Goal: Task Accomplishment & Management: Manage account settings

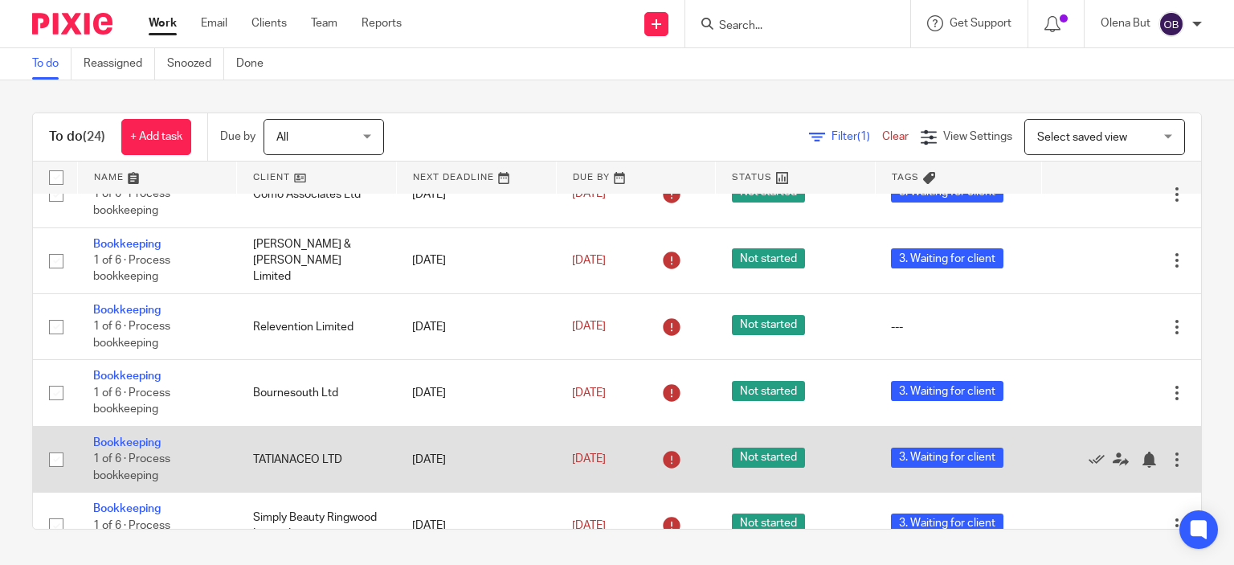
scroll to position [402, 0]
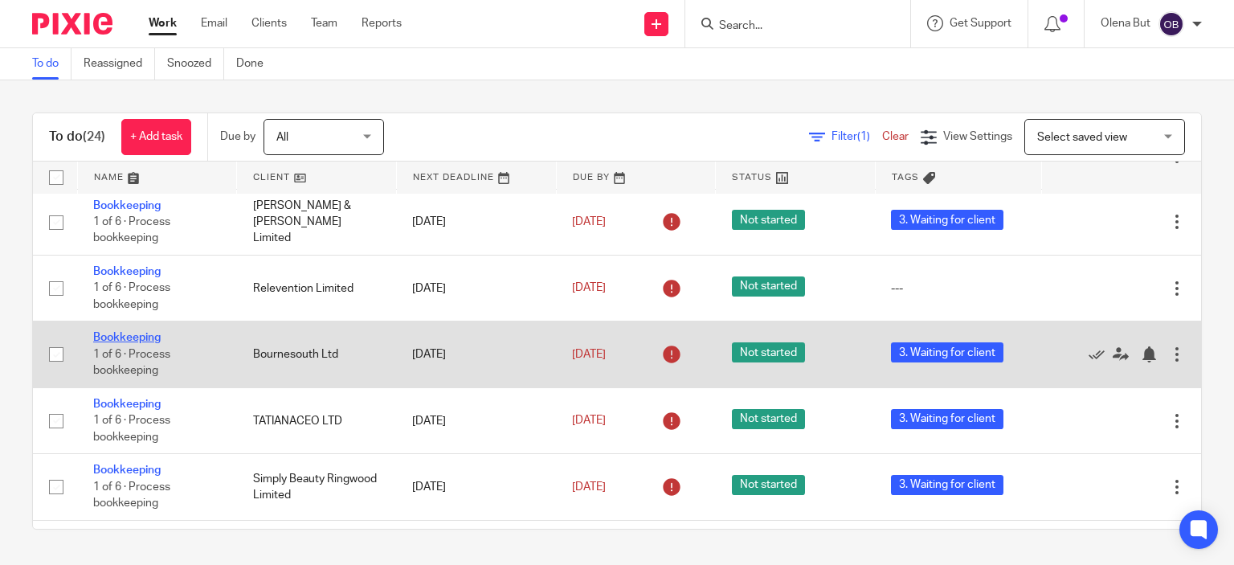
click at [132, 340] on link "Bookkeeping" at bounding box center [126, 337] width 67 height 11
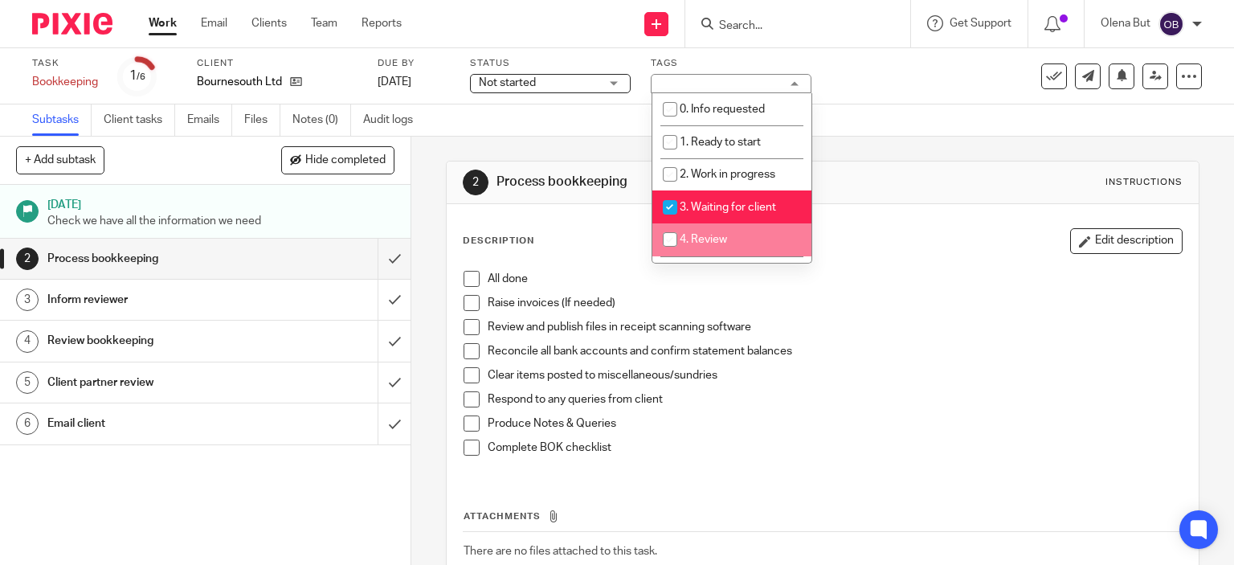
click at [665, 241] on input "checkbox" at bounding box center [670, 239] width 31 height 31
checkbox input "true"
click at [666, 206] on input "checkbox" at bounding box center [670, 207] width 31 height 31
checkbox input "false"
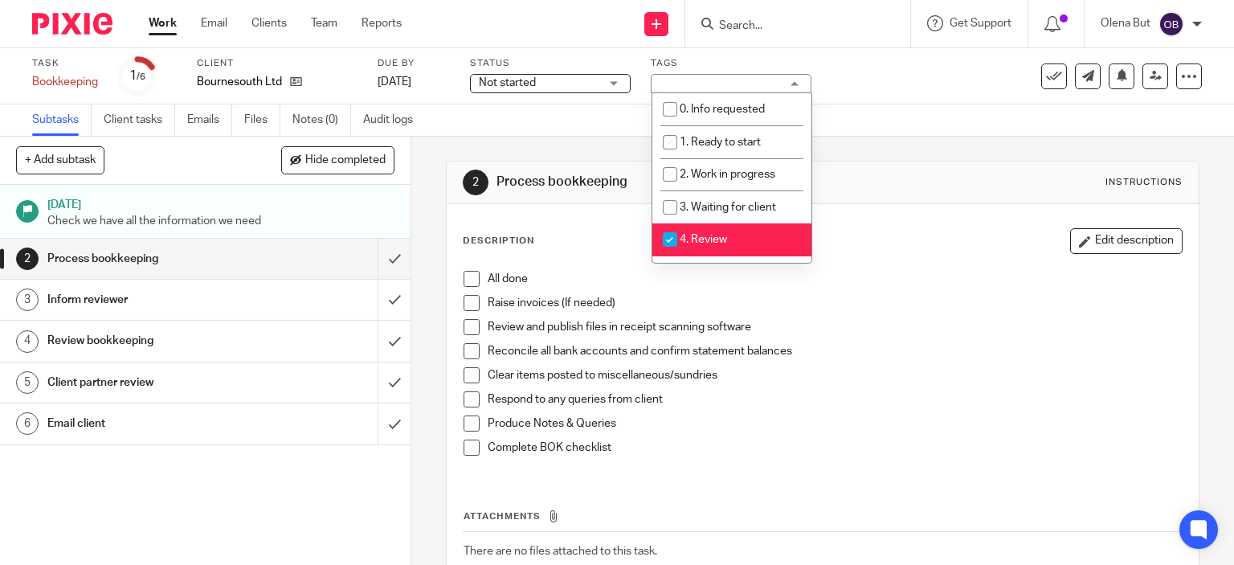
click at [587, 116] on div "Subtasks Client tasks Emails Files Notes (0) Audit logs" at bounding box center [617, 120] width 1234 height 32
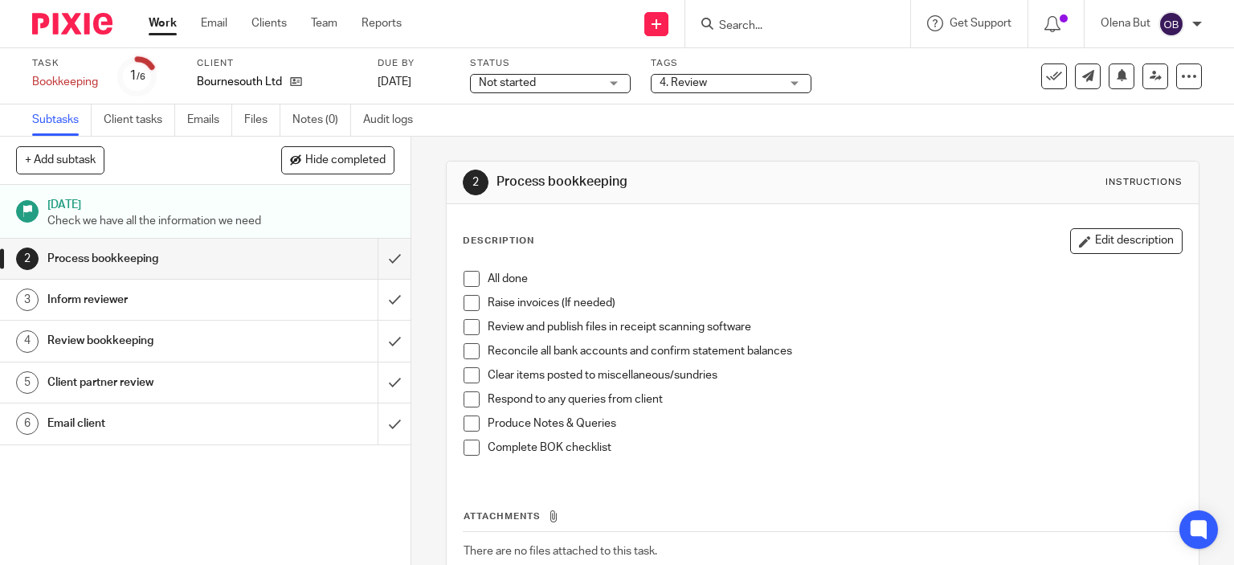
click at [464, 280] on span at bounding box center [472, 279] width 16 height 16
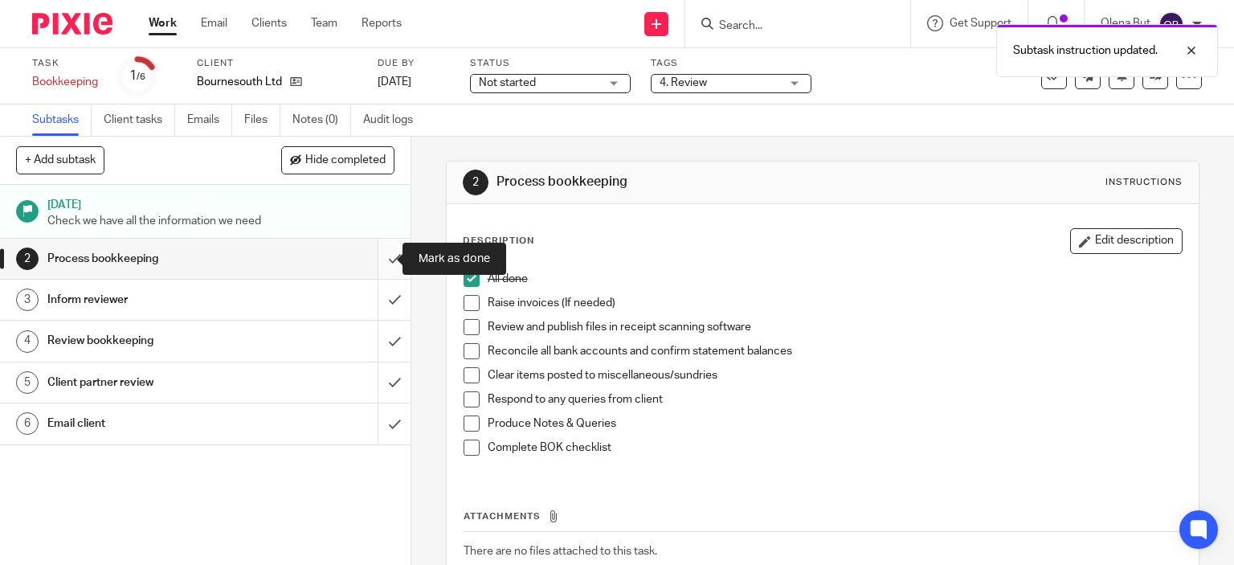
click at [378, 265] on input "submit" at bounding box center [205, 259] width 411 height 40
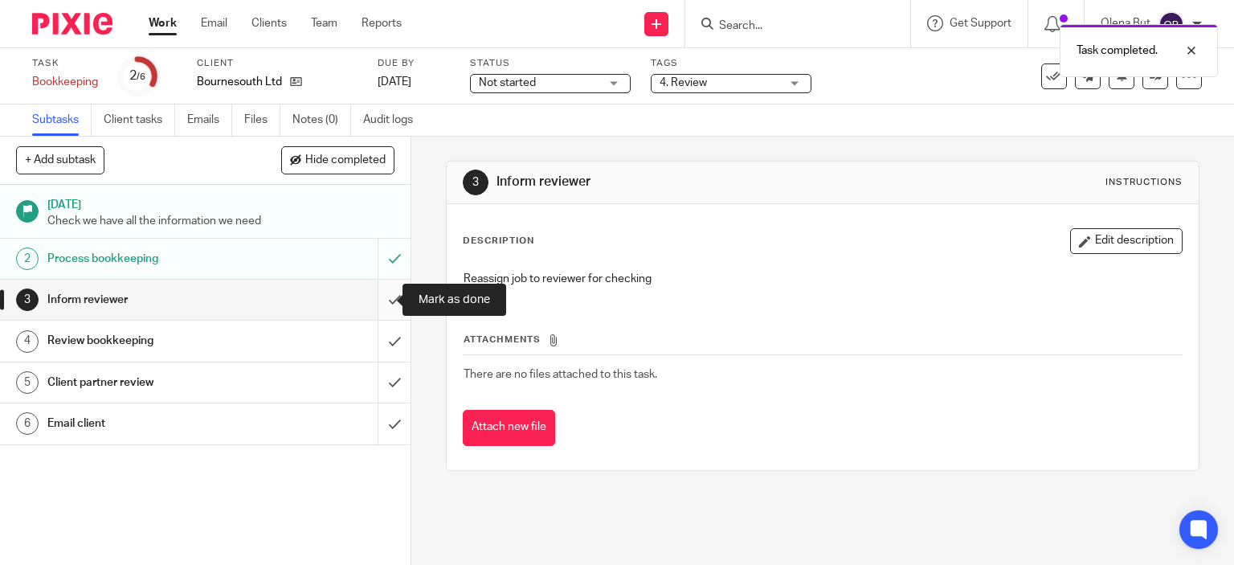
click at [378, 303] on input "submit" at bounding box center [205, 300] width 411 height 40
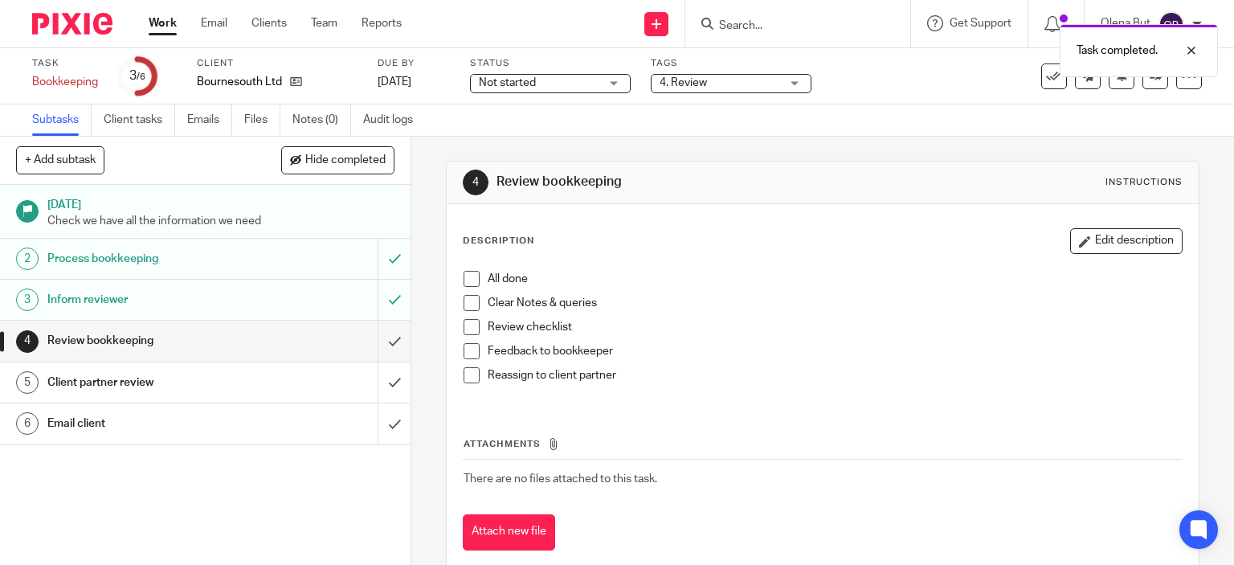
click at [152, 25] on link "Work" at bounding box center [163, 23] width 28 height 16
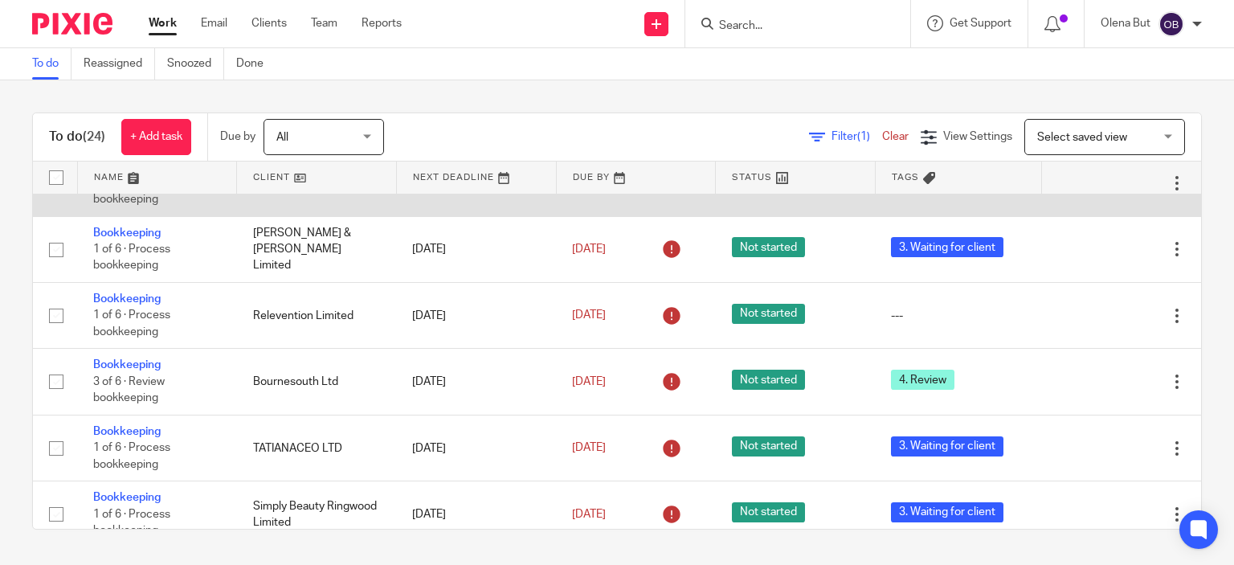
scroll to position [402, 0]
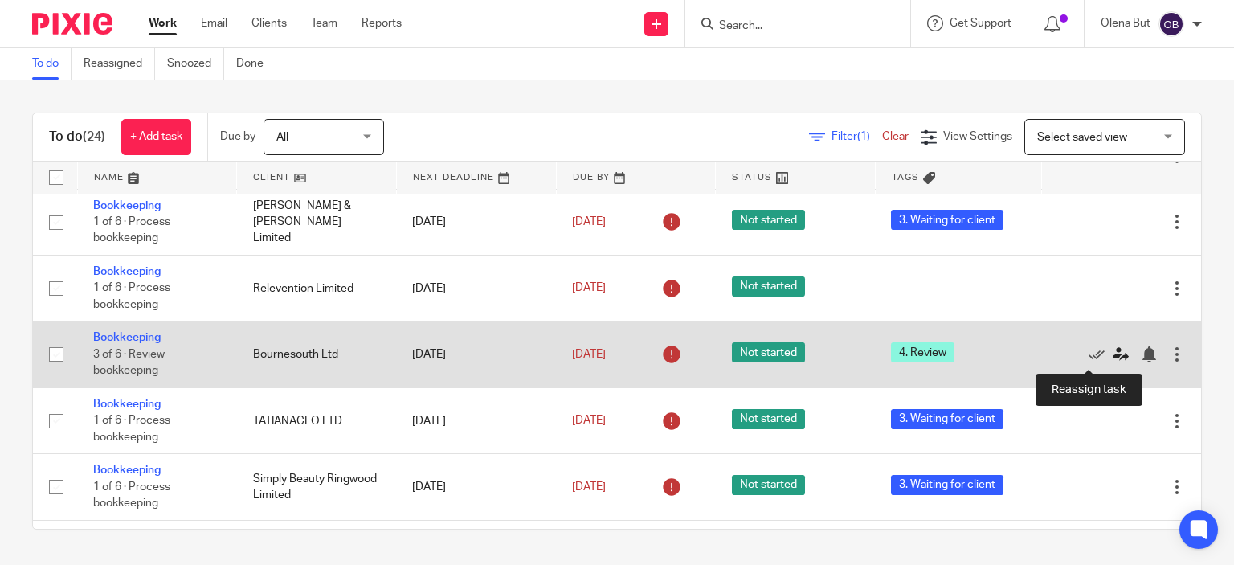
click at [1113, 359] on icon at bounding box center [1121, 354] width 16 height 16
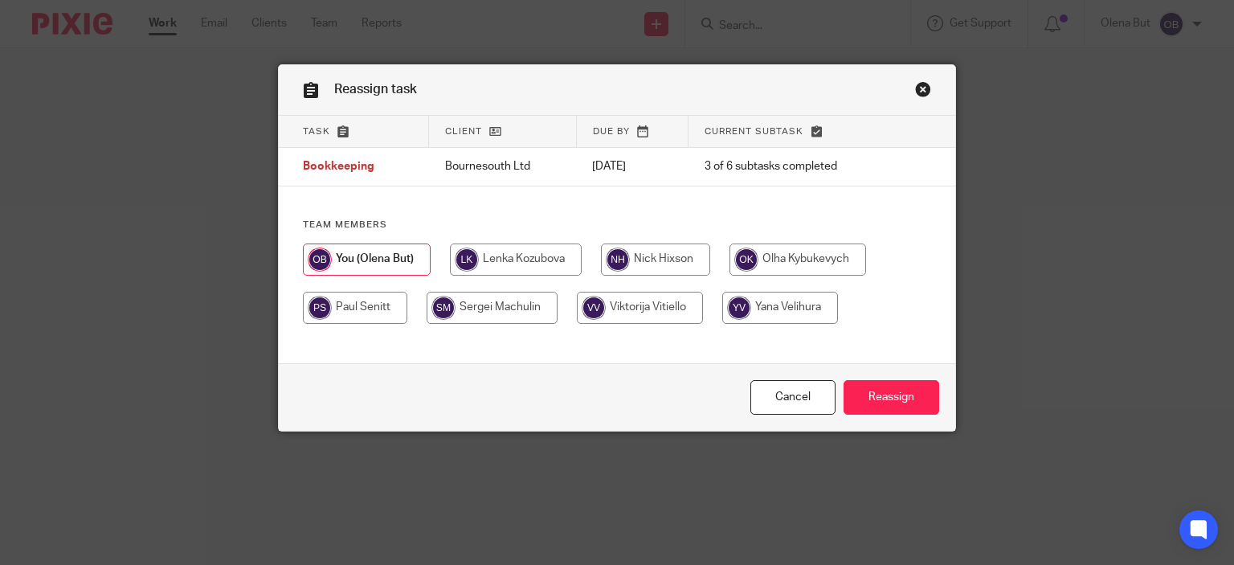
click at [662, 261] on input "radio" at bounding box center [655, 259] width 109 height 32
radio input "true"
drag, startPoint x: 887, startPoint y: 397, endPoint x: 889, endPoint y: 415, distance: 18.6
click at [889, 398] on input "Reassign" at bounding box center [892, 397] width 96 height 35
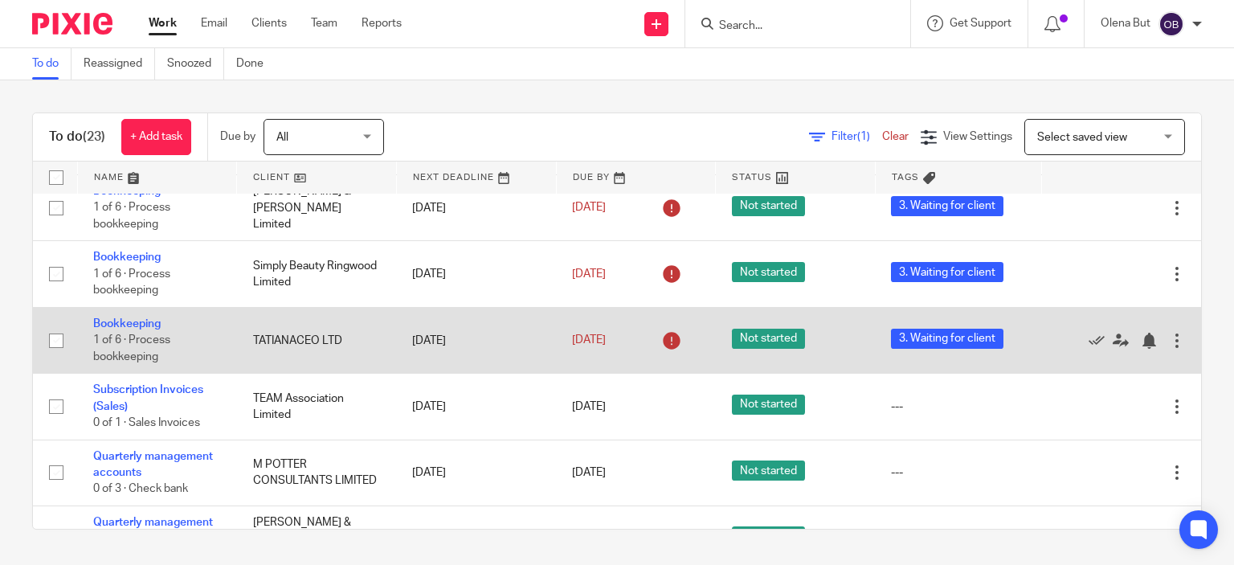
scroll to position [562, 0]
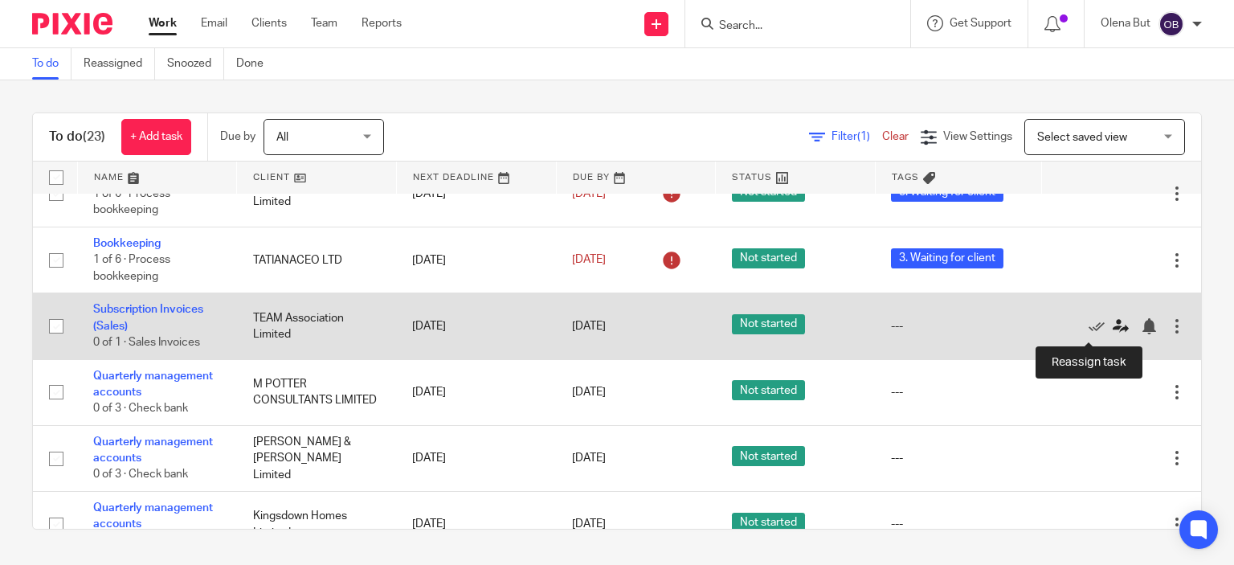
click at [1113, 329] on icon at bounding box center [1121, 326] width 16 height 16
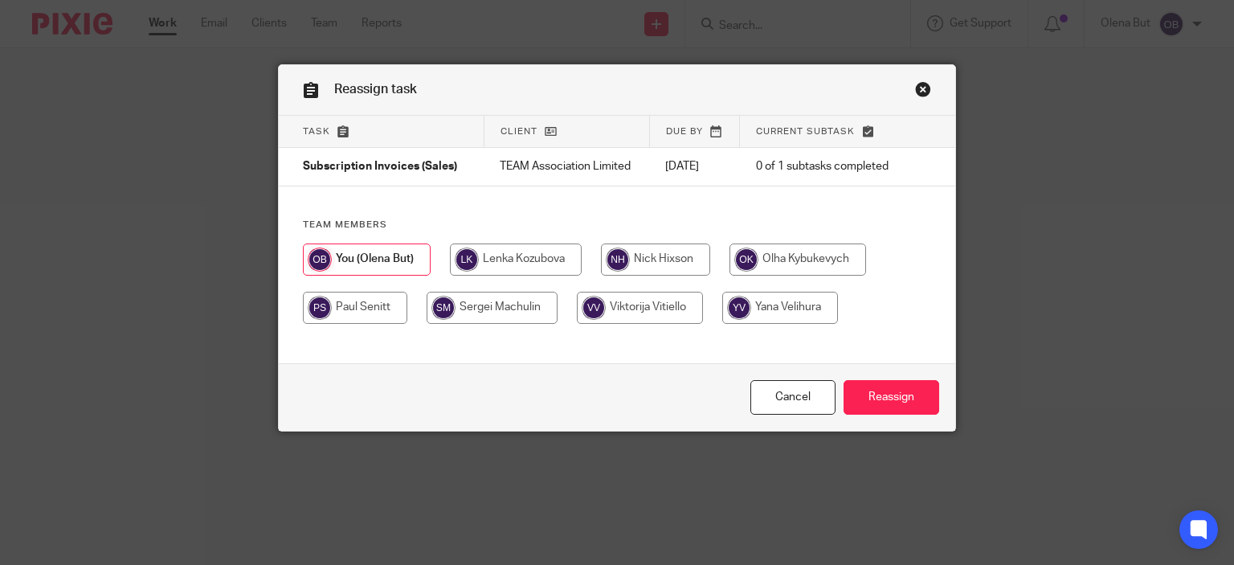
click at [778, 256] on input "radio" at bounding box center [798, 259] width 137 height 32
radio input "true"
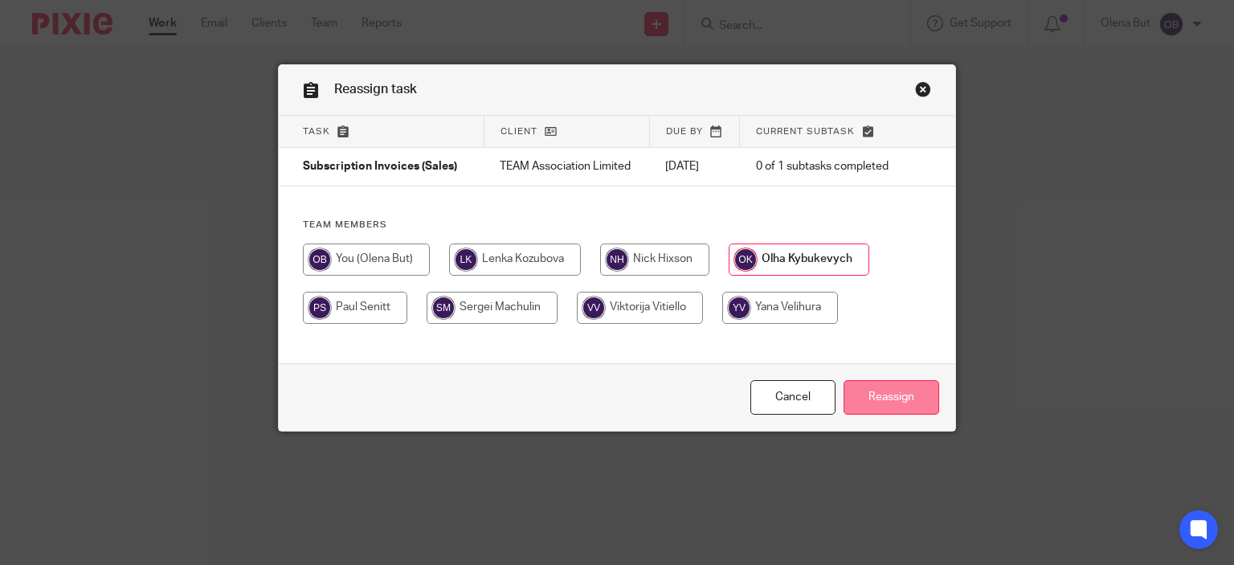
click at [890, 398] on input "Reassign" at bounding box center [892, 397] width 96 height 35
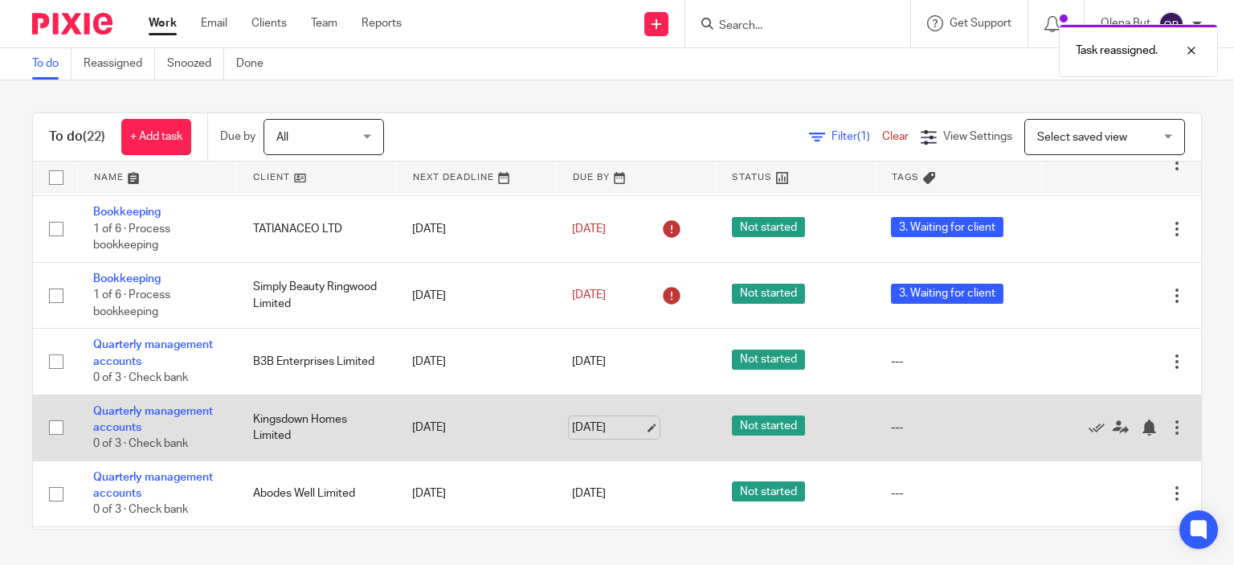
scroll to position [562, 0]
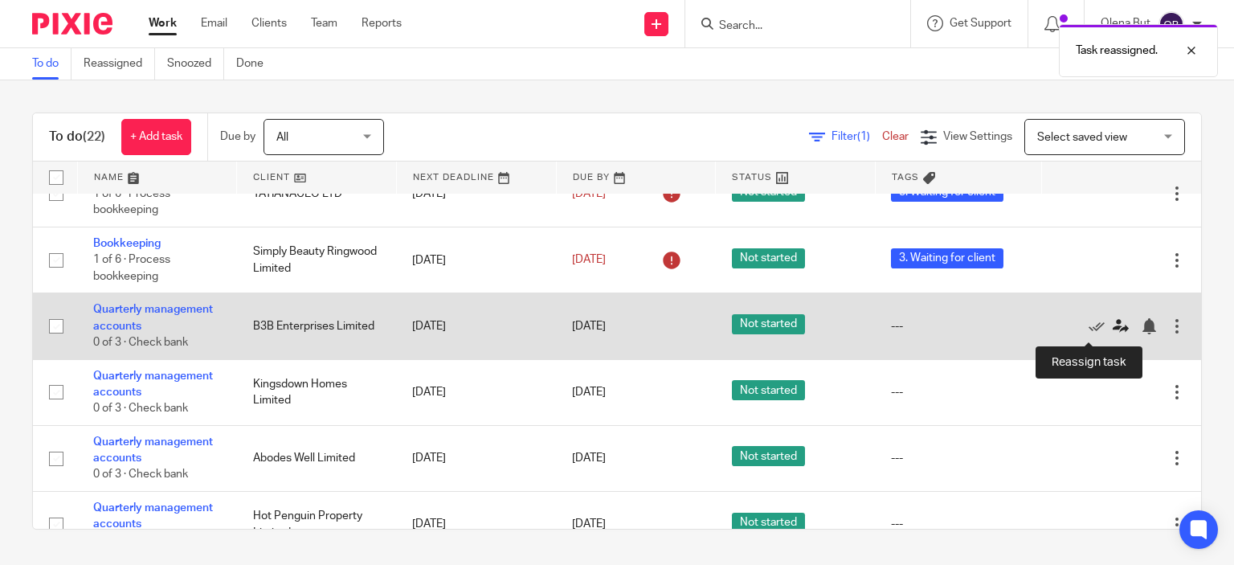
click at [1113, 330] on icon at bounding box center [1121, 326] width 16 height 16
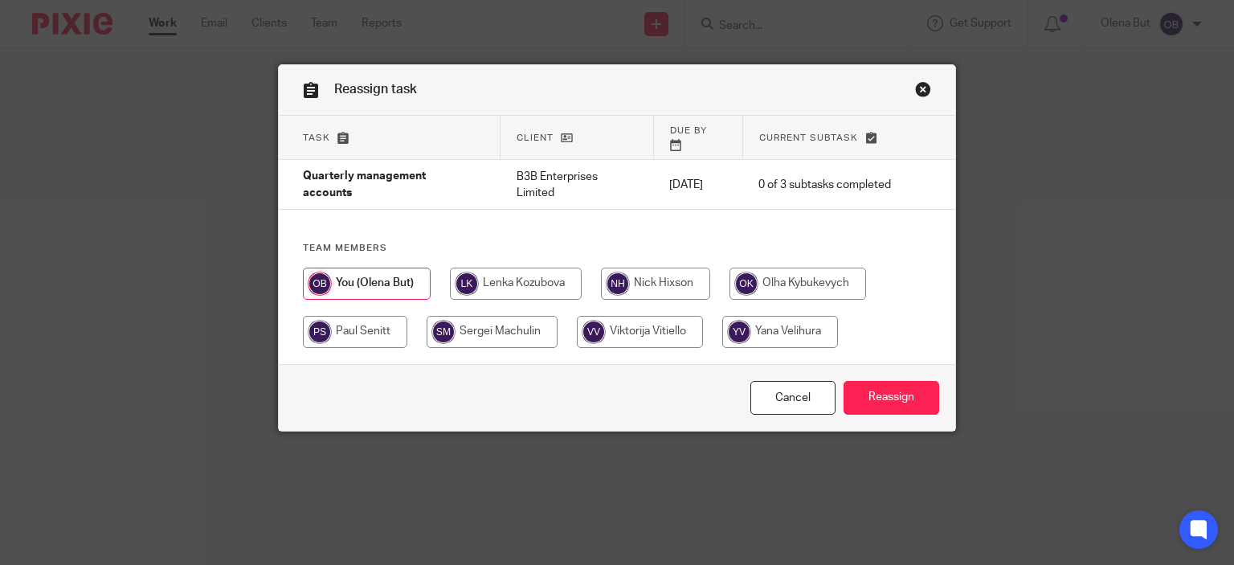
click at [766, 270] on input "radio" at bounding box center [798, 284] width 137 height 32
radio input "true"
click at [877, 398] on input "Reassign" at bounding box center [892, 398] width 96 height 35
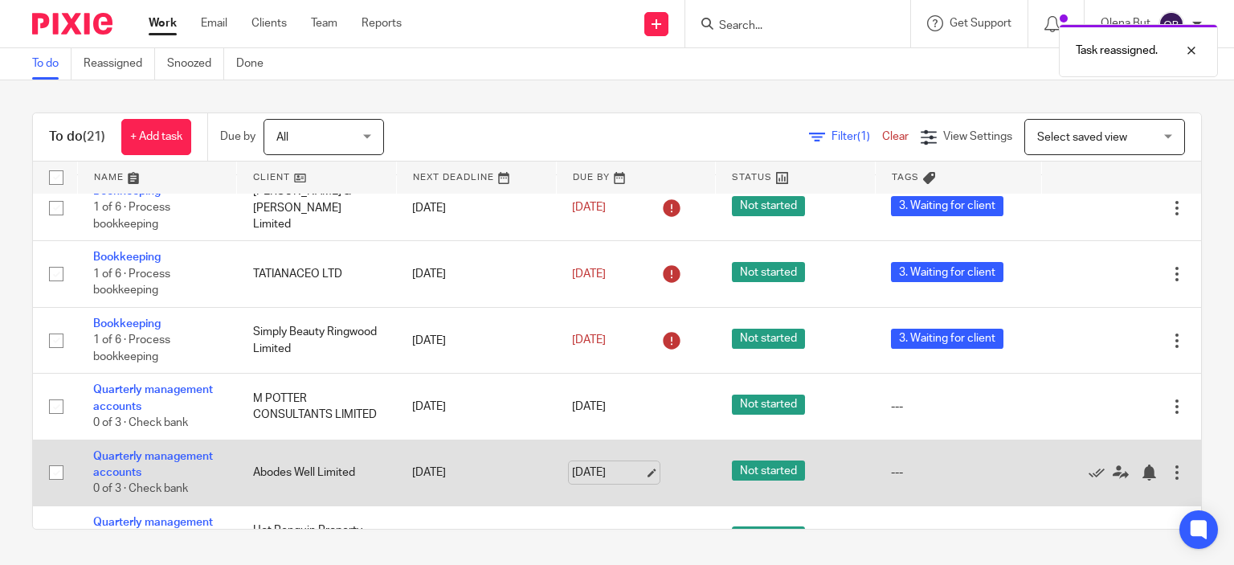
scroll to position [562, 0]
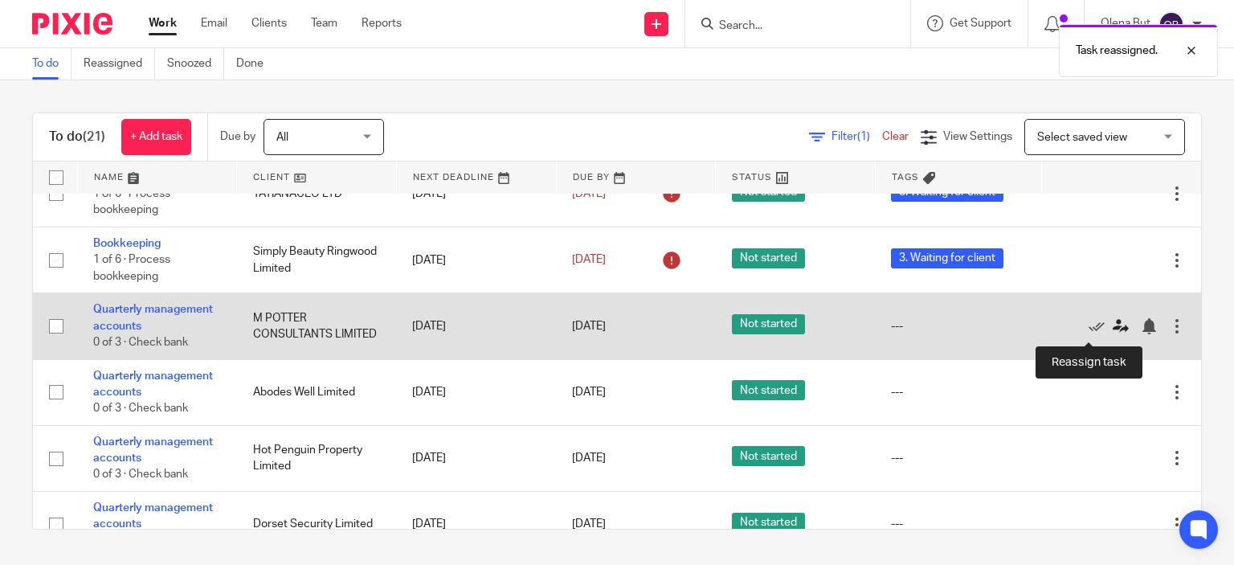
click at [1113, 333] on icon at bounding box center [1121, 326] width 16 height 16
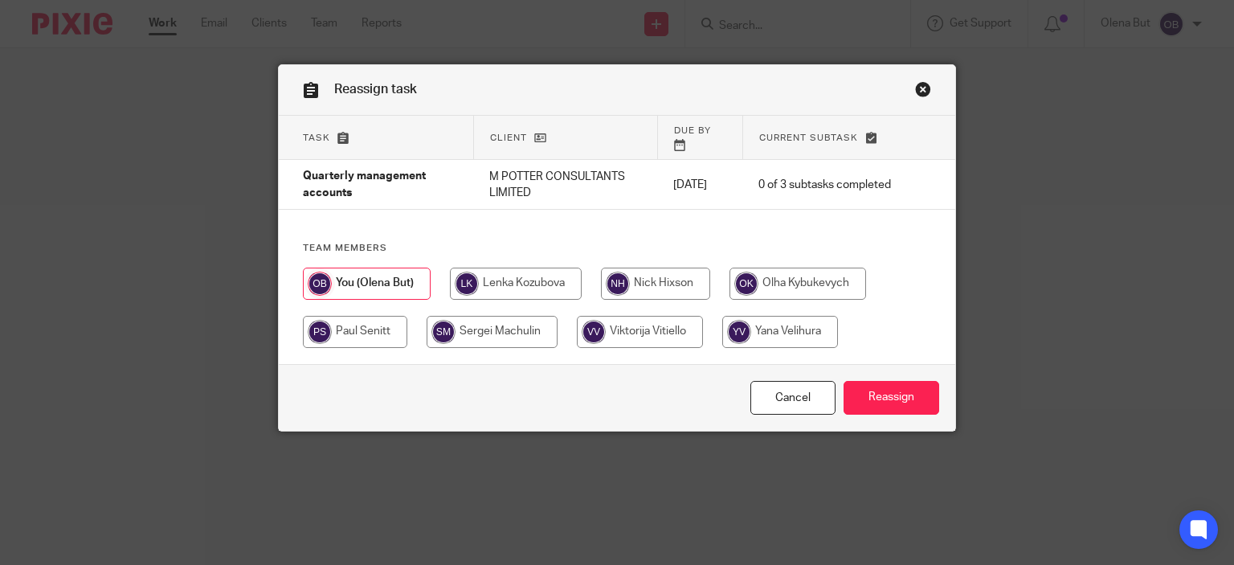
click at [787, 268] on input "radio" at bounding box center [798, 284] width 137 height 32
radio input "true"
click at [894, 392] on input "Reassign" at bounding box center [892, 398] width 96 height 35
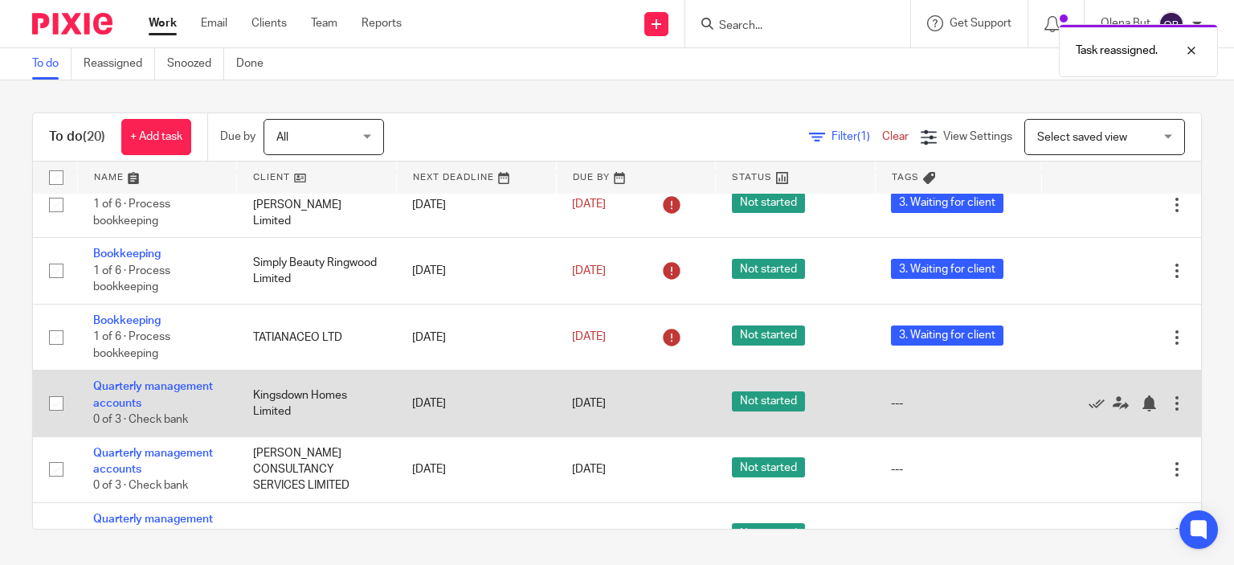
scroll to position [482, 0]
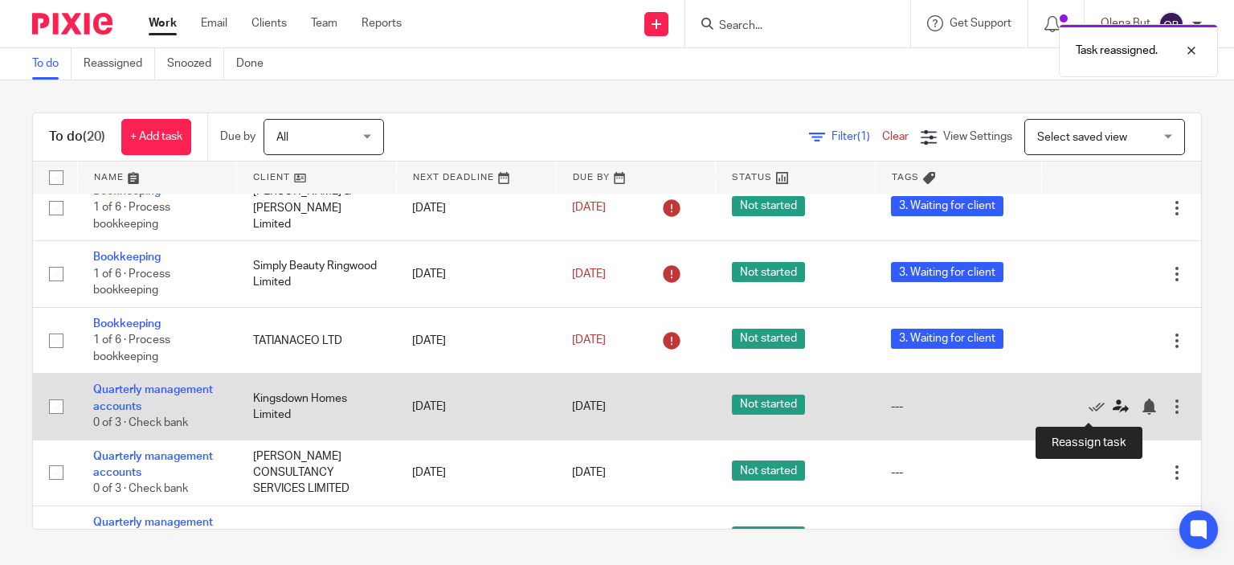
click at [1113, 407] on icon at bounding box center [1121, 407] width 16 height 16
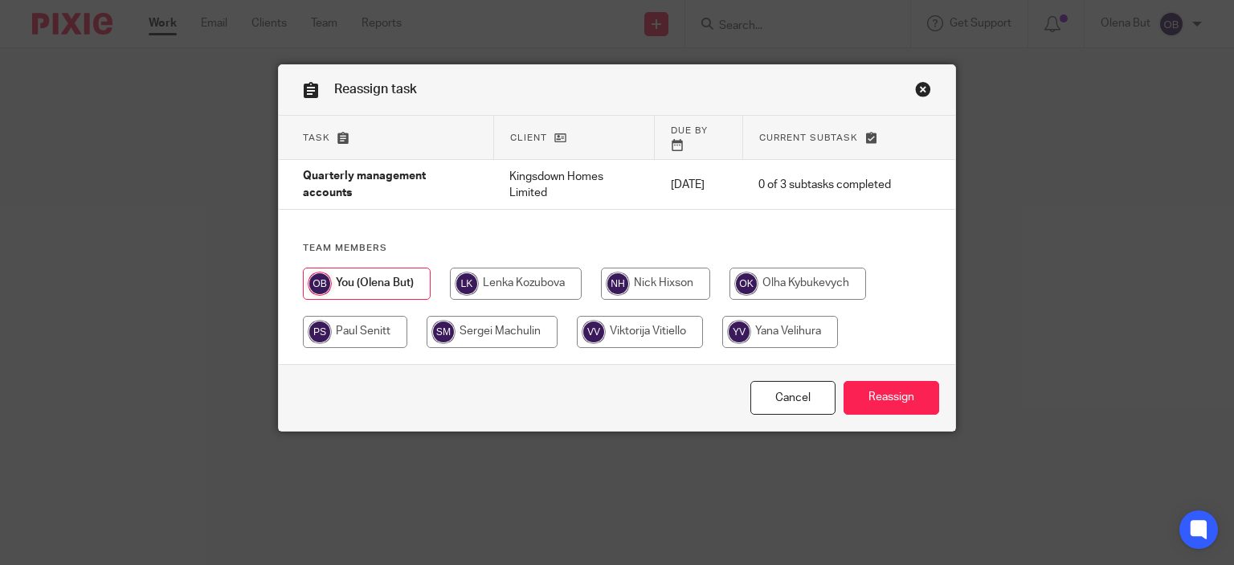
click at [814, 269] on input "radio" at bounding box center [798, 284] width 137 height 32
radio input "true"
click at [894, 394] on input "Reassign" at bounding box center [892, 398] width 96 height 35
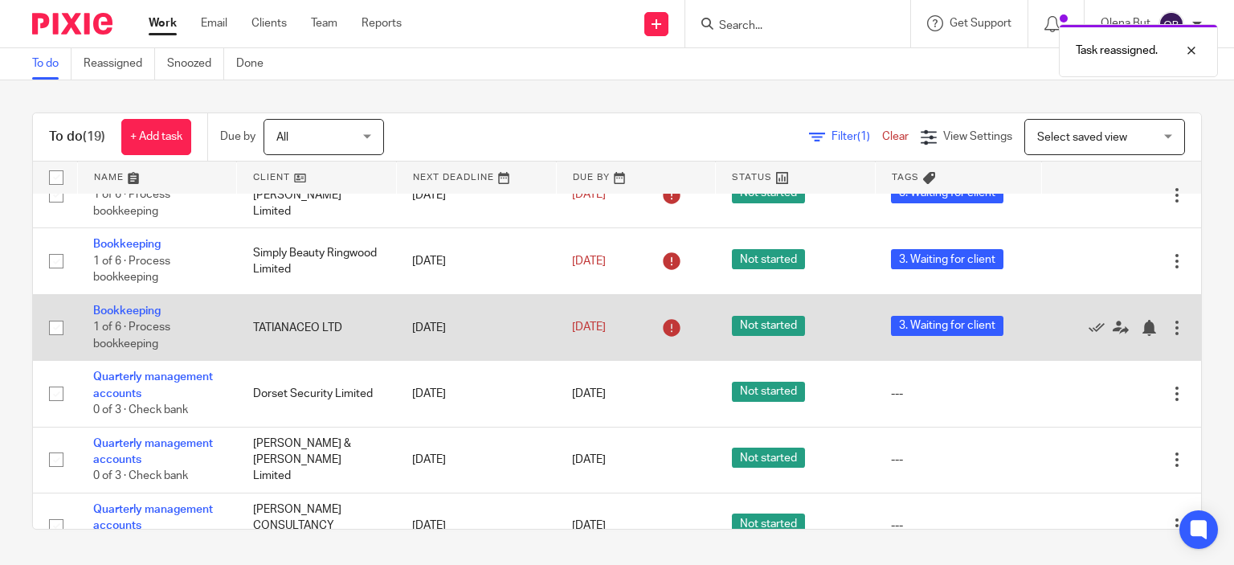
scroll to position [562, 0]
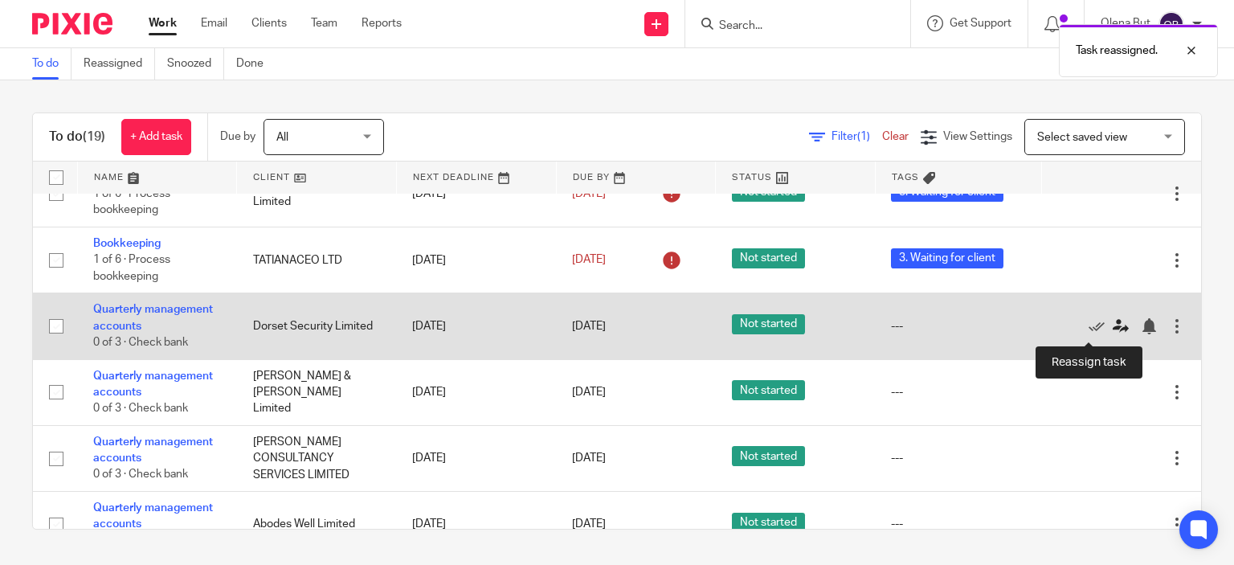
click at [1113, 328] on icon at bounding box center [1121, 326] width 16 height 16
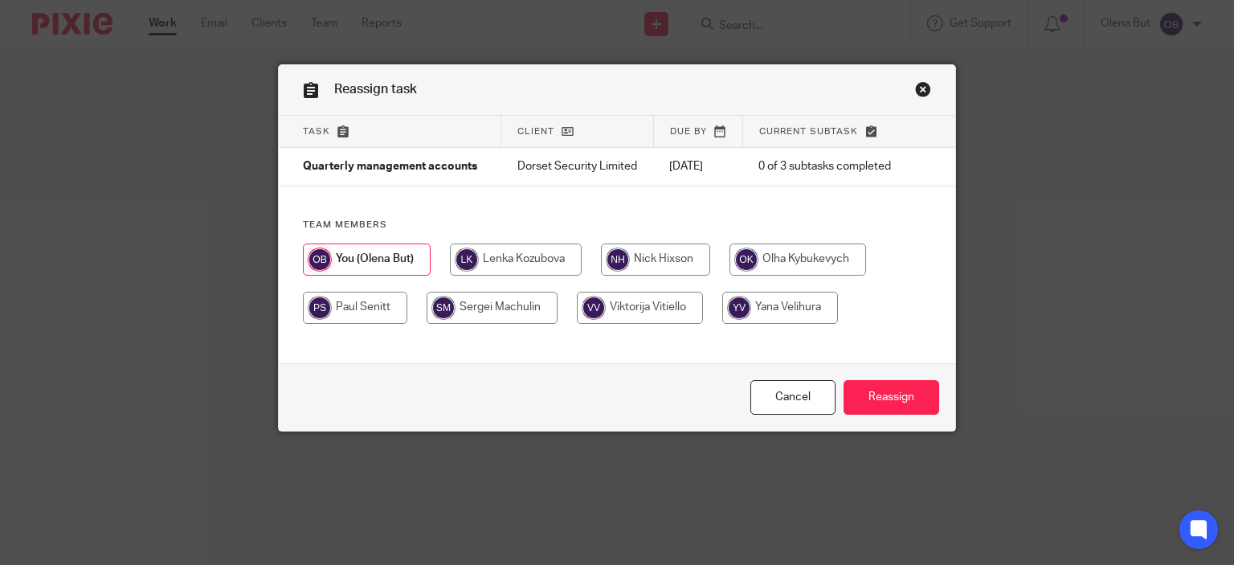
click at [788, 269] on input "radio" at bounding box center [798, 259] width 137 height 32
radio input "true"
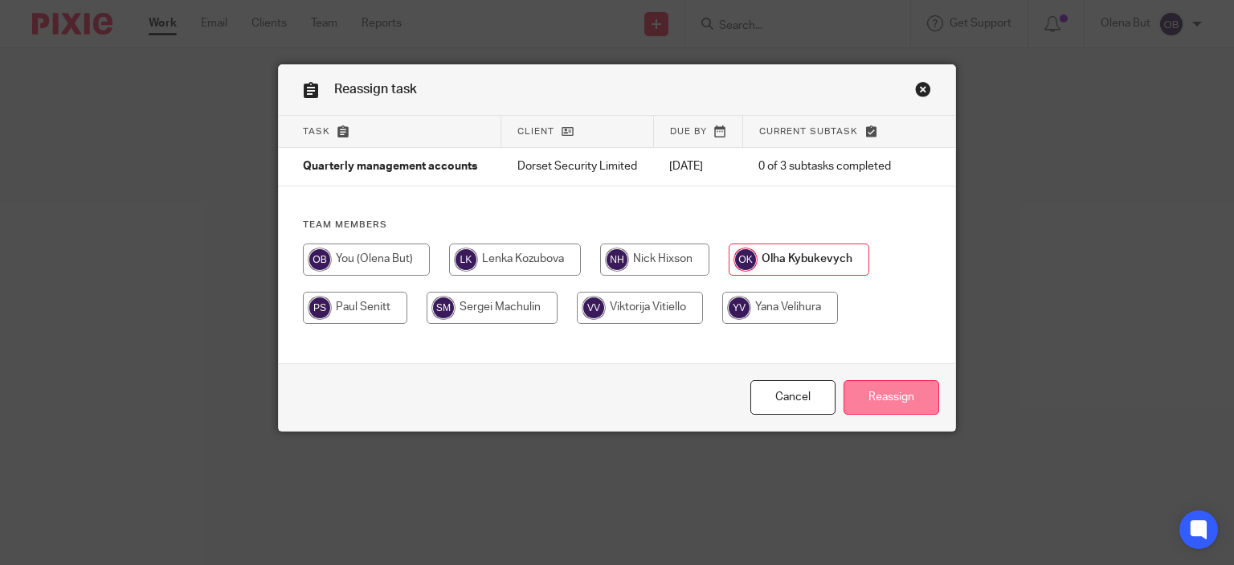
click at [881, 394] on input "Reassign" at bounding box center [892, 397] width 96 height 35
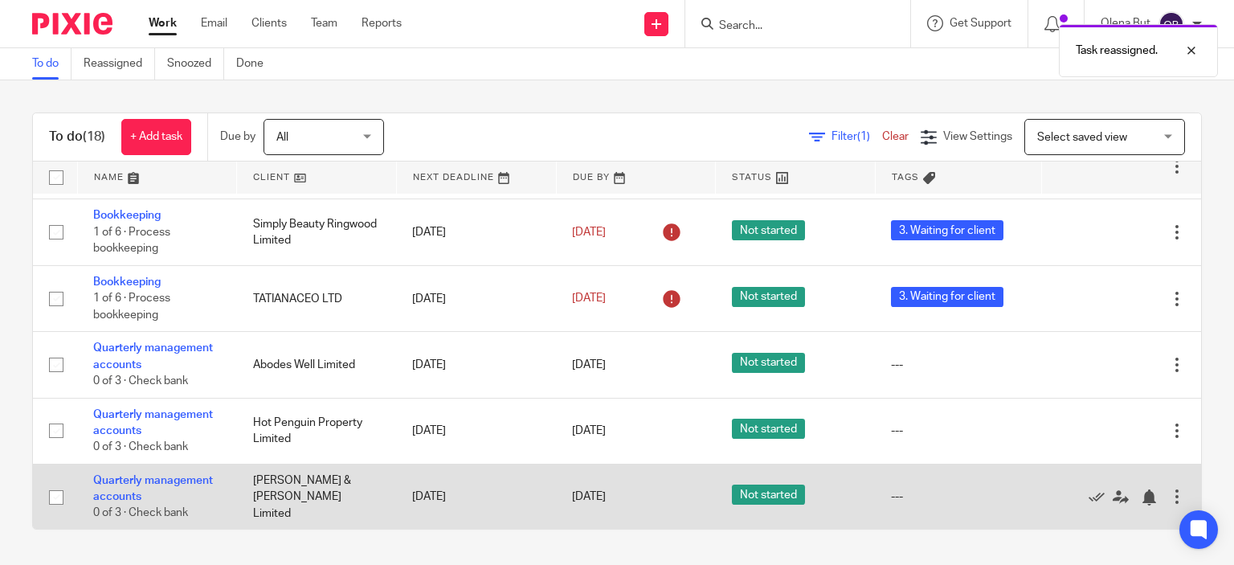
scroll to position [562, 0]
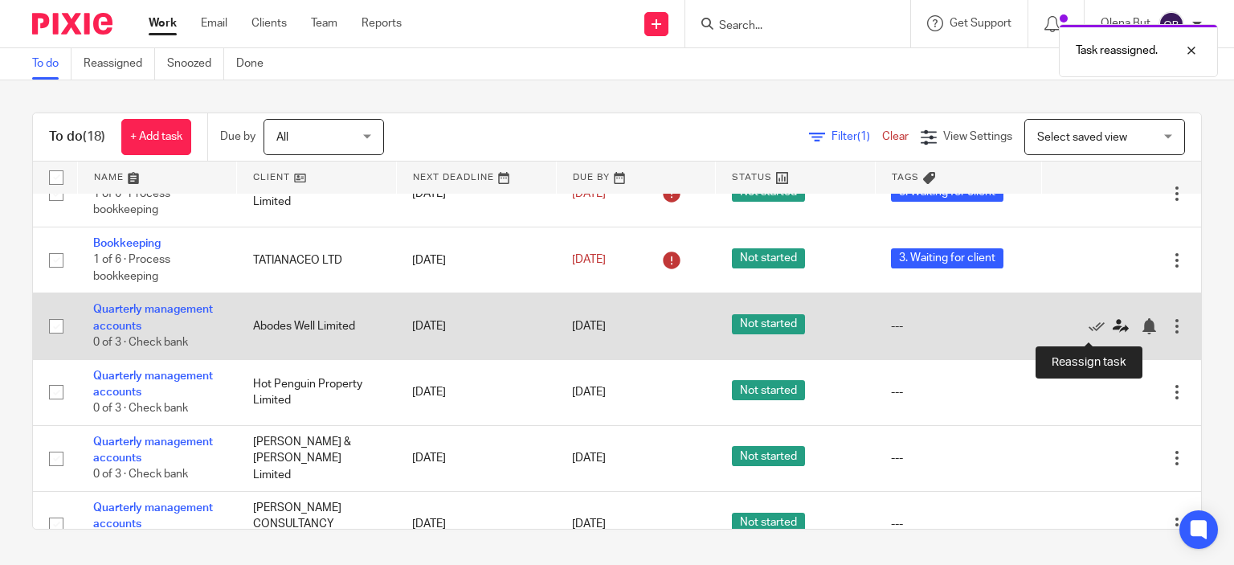
click at [1113, 330] on icon at bounding box center [1121, 326] width 16 height 16
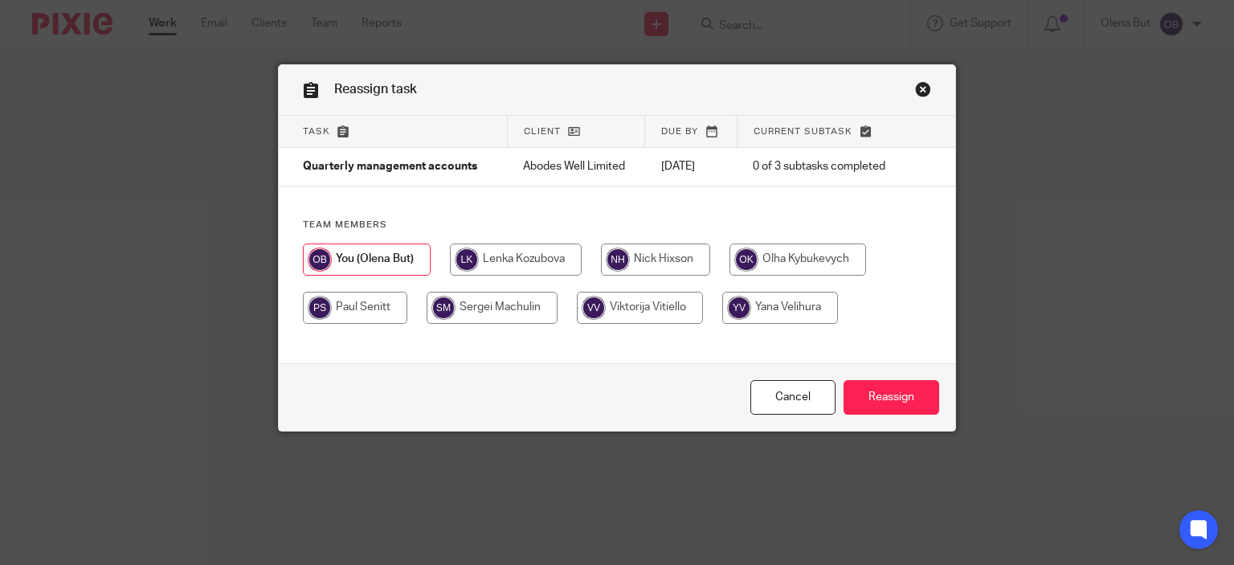
click at [778, 255] on input "radio" at bounding box center [798, 259] width 137 height 32
radio input "true"
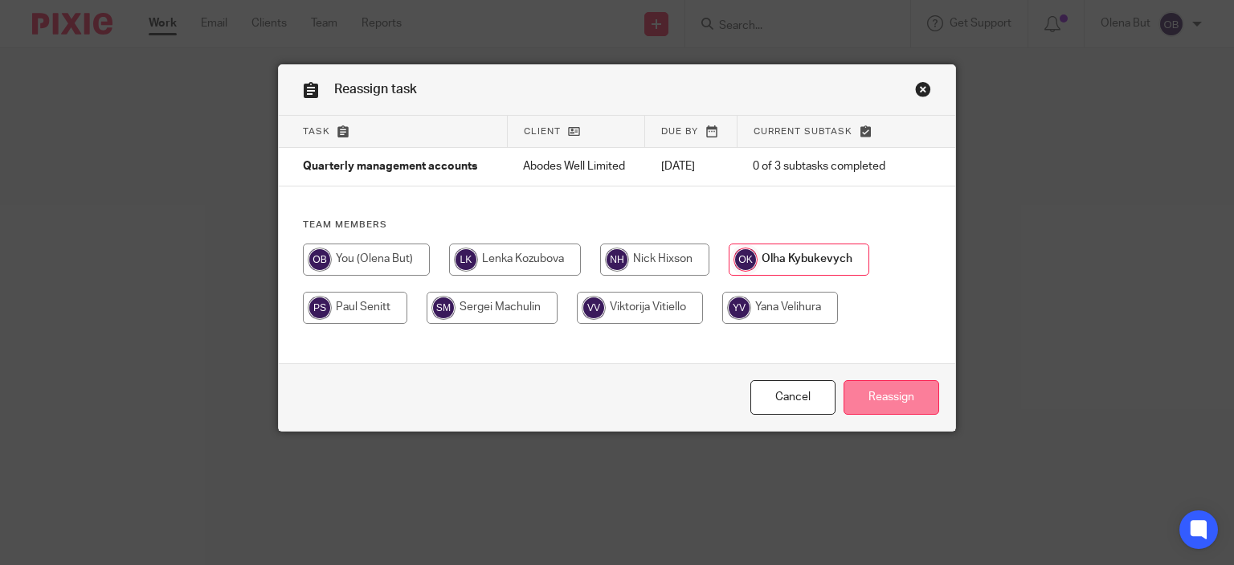
click at [889, 396] on input "Reassign" at bounding box center [892, 397] width 96 height 35
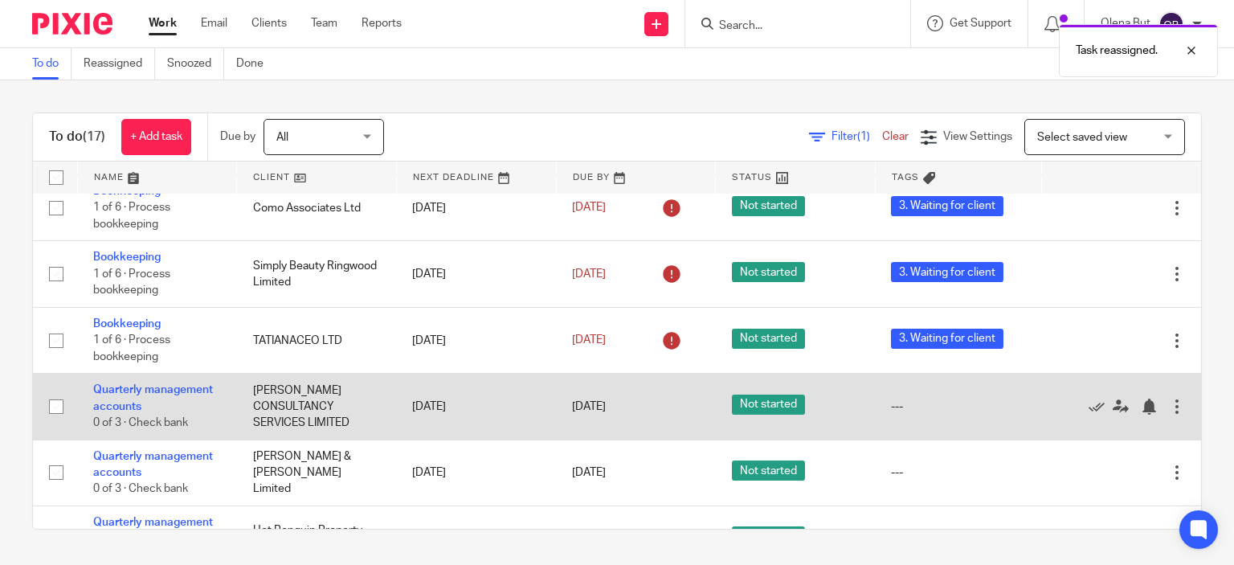
scroll to position [562, 0]
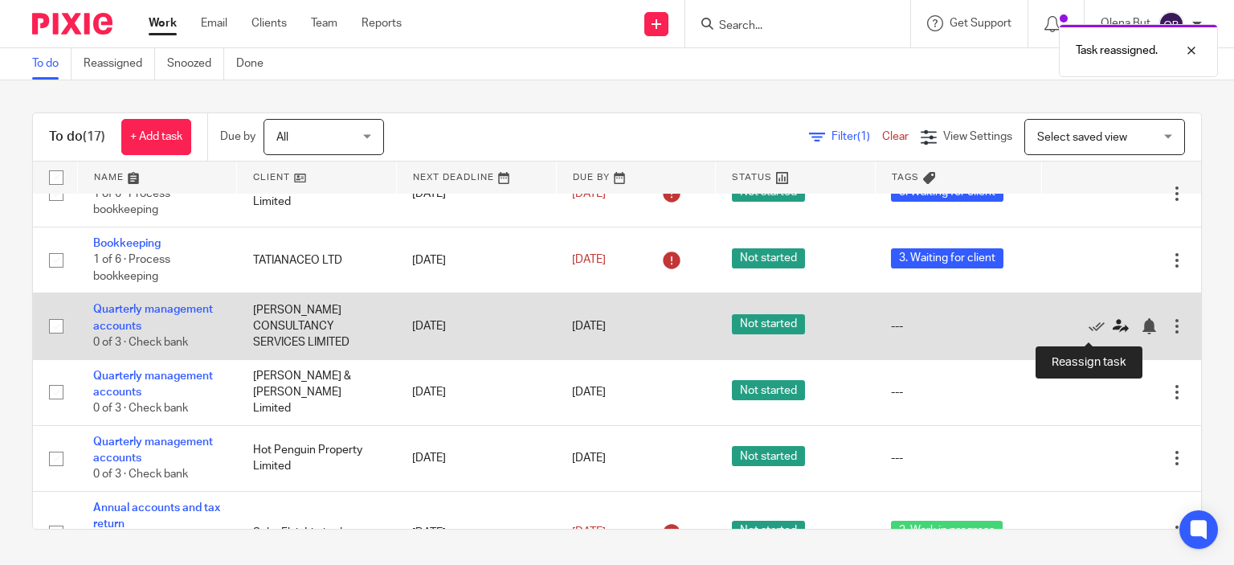
click at [1113, 328] on icon at bounding box center [1121, 326] width 16 height 16
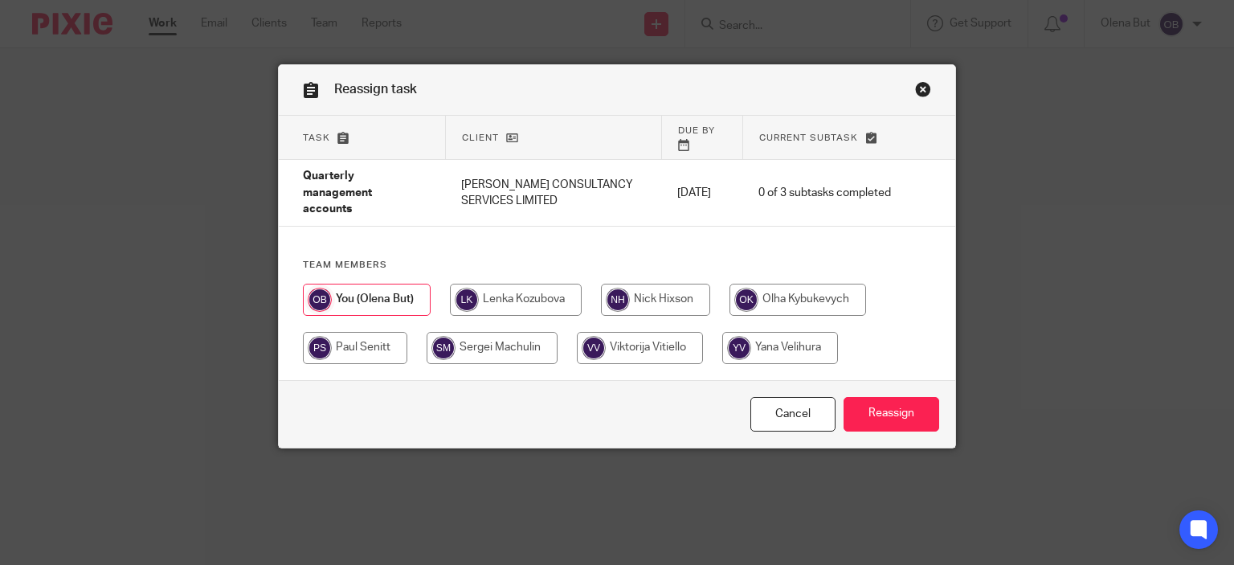
click at [782, 284] on input "radio" at bounding box center [798, 300] width 137 height 32
radio input "true"
click at [883, 402] on input "Reassign" at bounding box center [892, 414] width 96 height 35
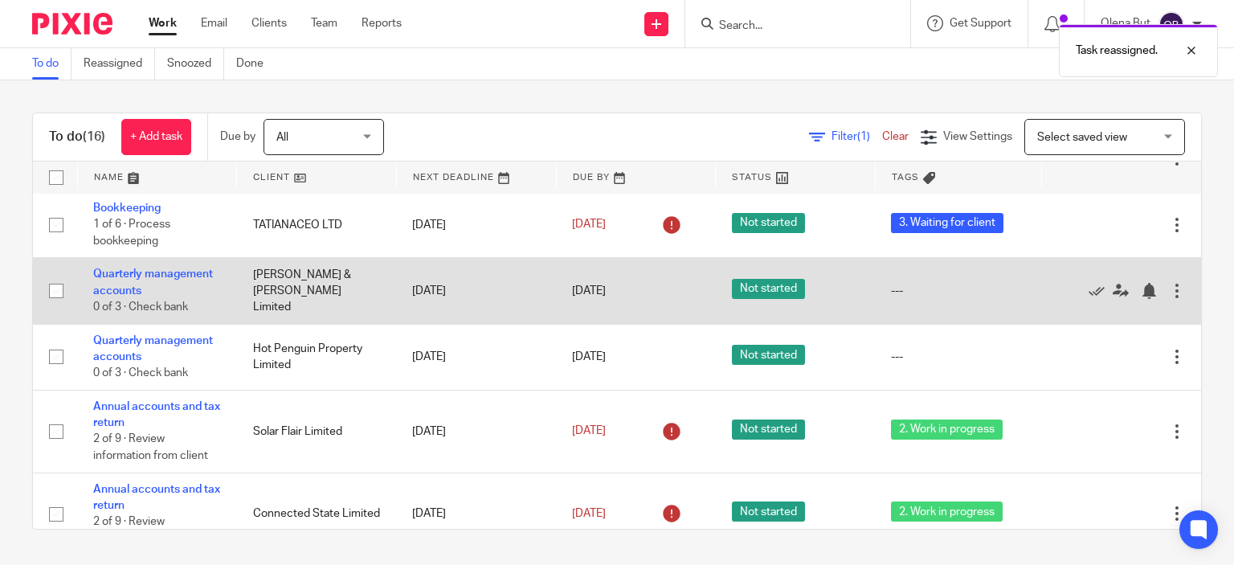
scroll to position [562, 0]
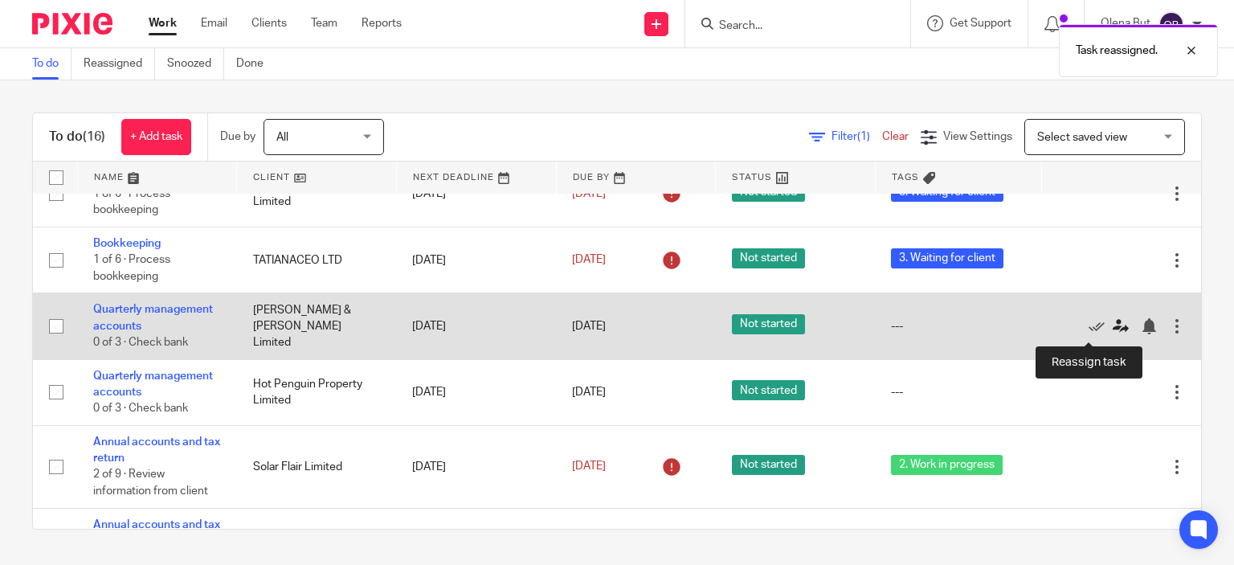
click at [1113, 330] on icon at bounding box center [1121, 326] width 16 height 16
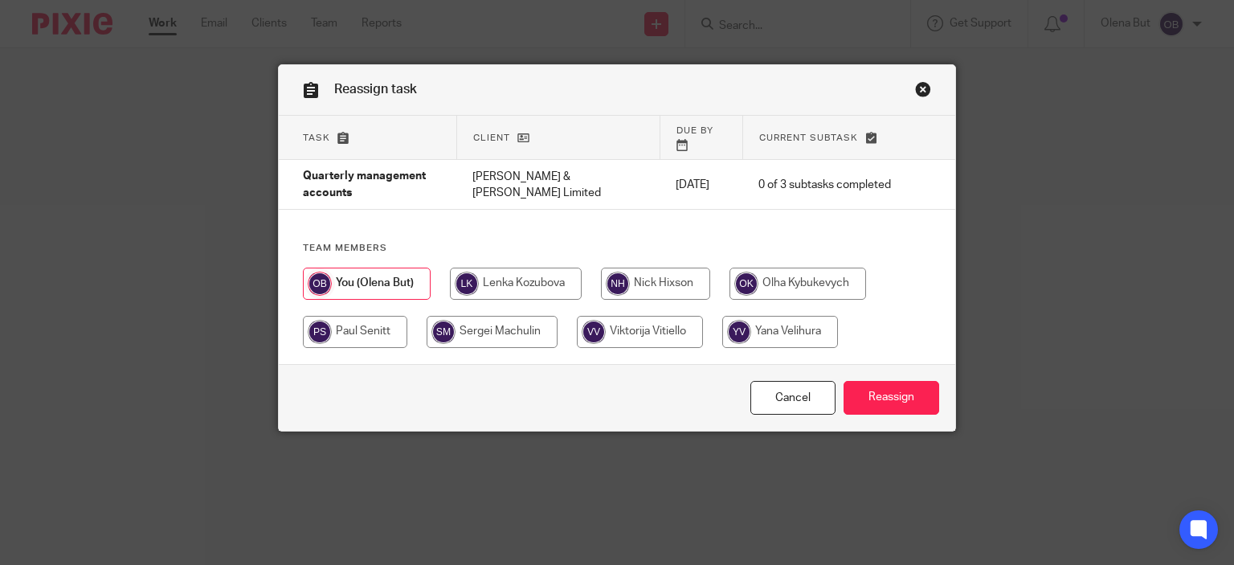
click at [800, 269] on input "radio" at bounding box center [798, 284] width 137 height 32
radio input "true"
click at [887, 391] on input "Reassign" at bounding box center [892, 398] width 96 height 35
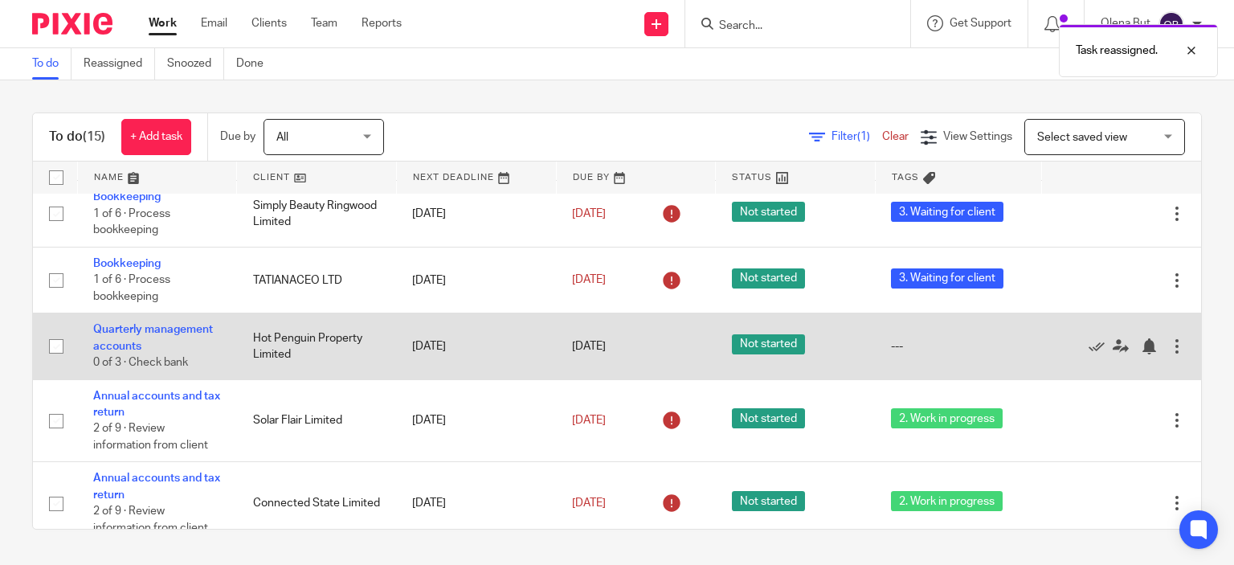
scroll to position [562, 0]
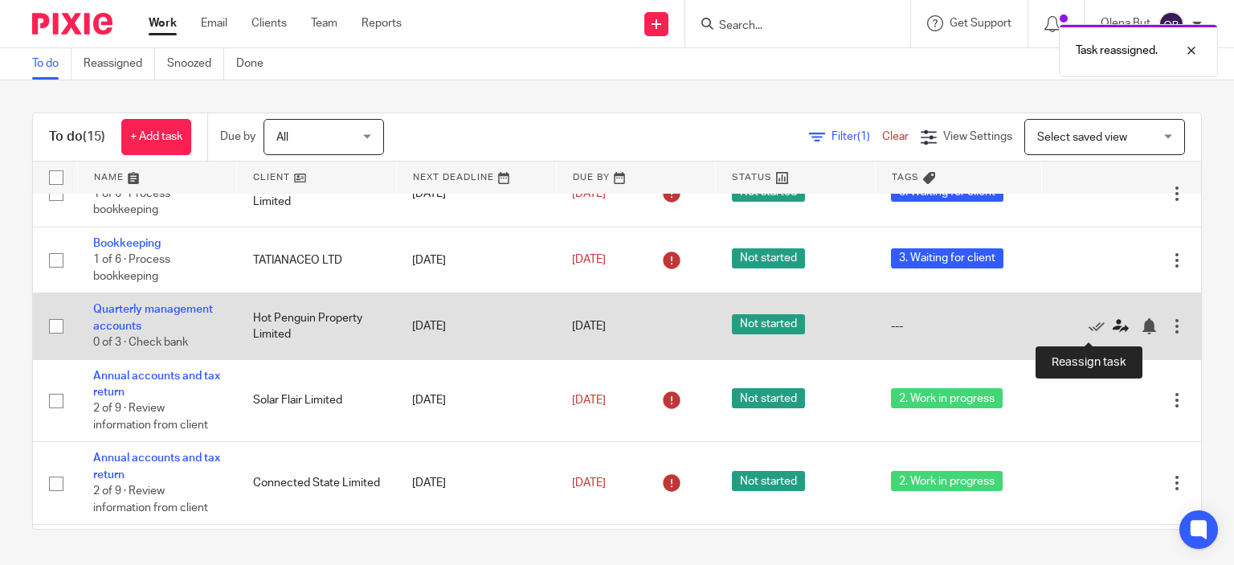
click at [1113, 330] on icon at bounding box center [1121, 326] width 16 height 16
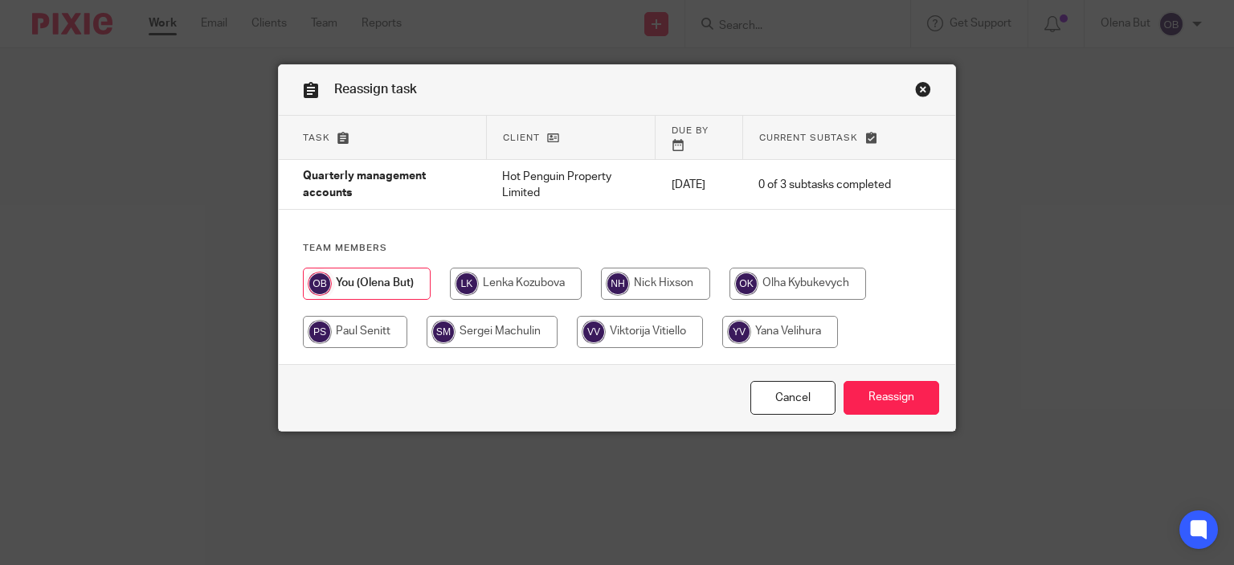
click at [796, 270] on input "radio" at bounding box center [798, 284] width 137 height 32
radio input "true"
click at [887, 399] on input "Reassign" at bounding box center [892, 398] width 96 height 35
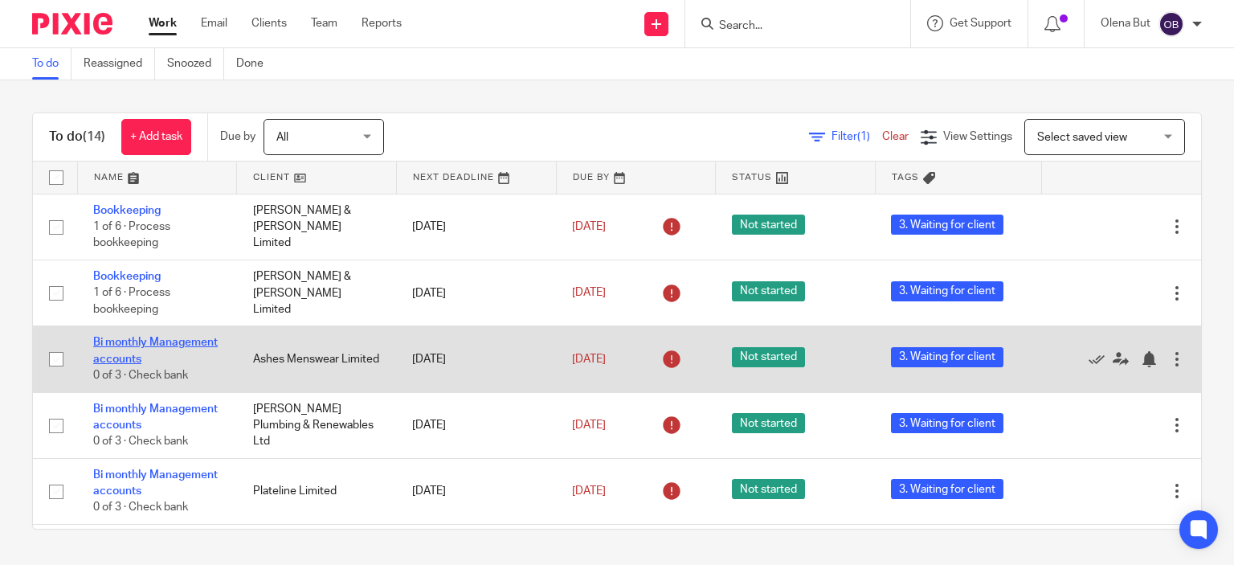
click at [126, 341] on link "Bi monthly Management accounts" at bounding box center [155, 350] width 125 height 27
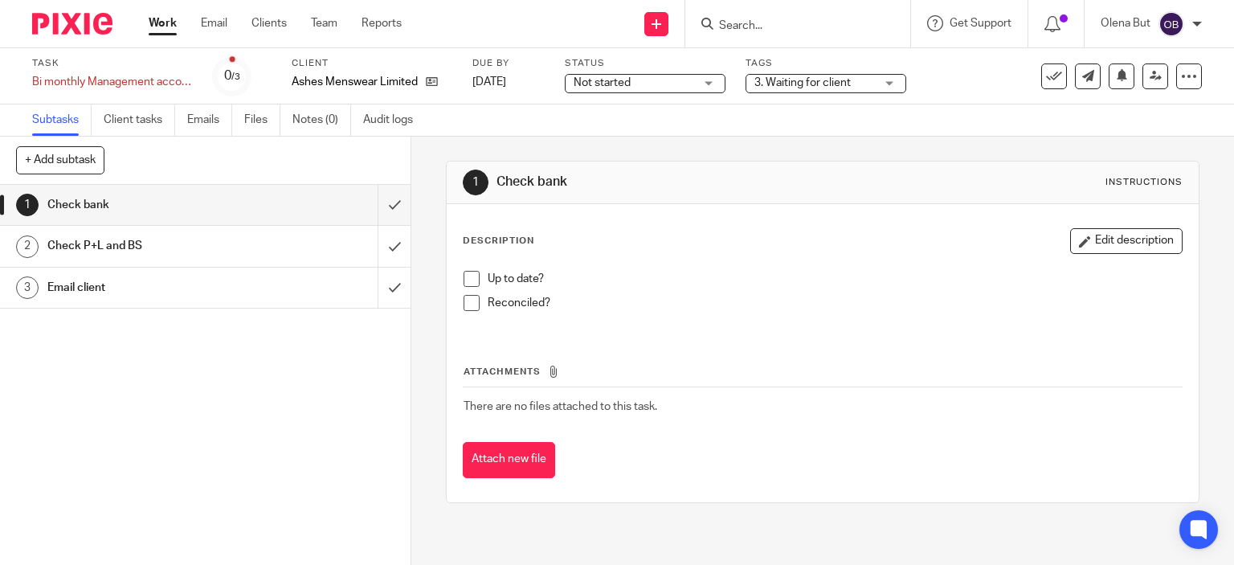
drag, startPoint x: 0, startPoint y: 0, endPoint x: 778, endPoint y: 80, distance: 781.9
click at [779, 75] on span "3. Waiting for client" at bounding box center [814, 83] width 121 height 17
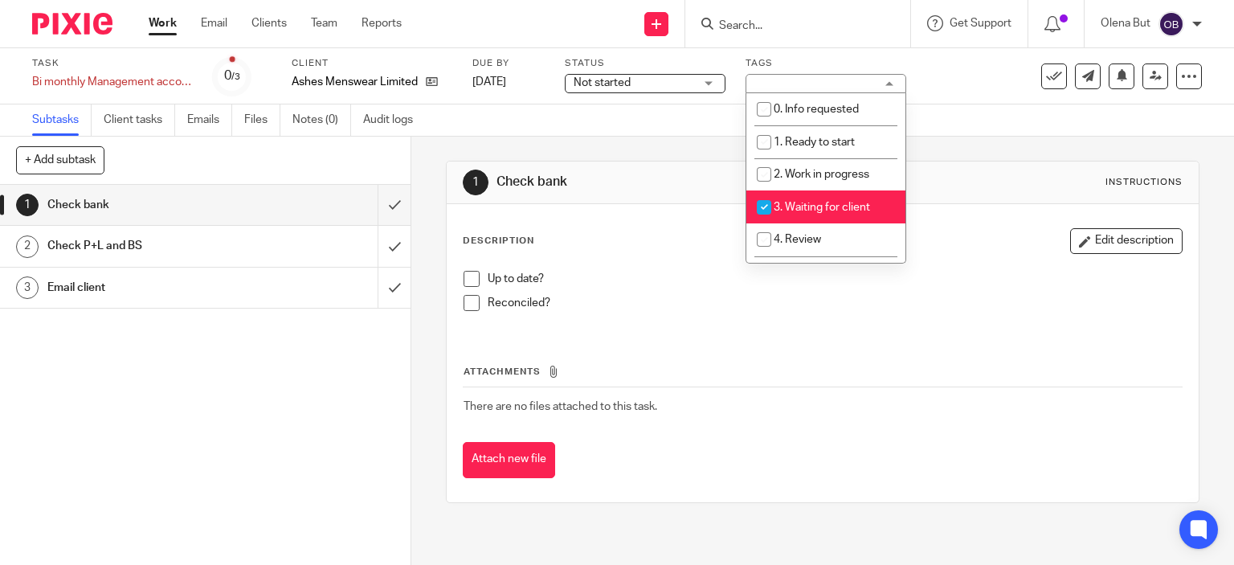
drag, startPoint x: 765, startPoint y: 203, endPoint x: 739, endPoint y: 231, distance: 38.1
click at [765, 205] on input "checkbox" at bounding box center [764, 207] width 31 height 31
checkbox input "false"
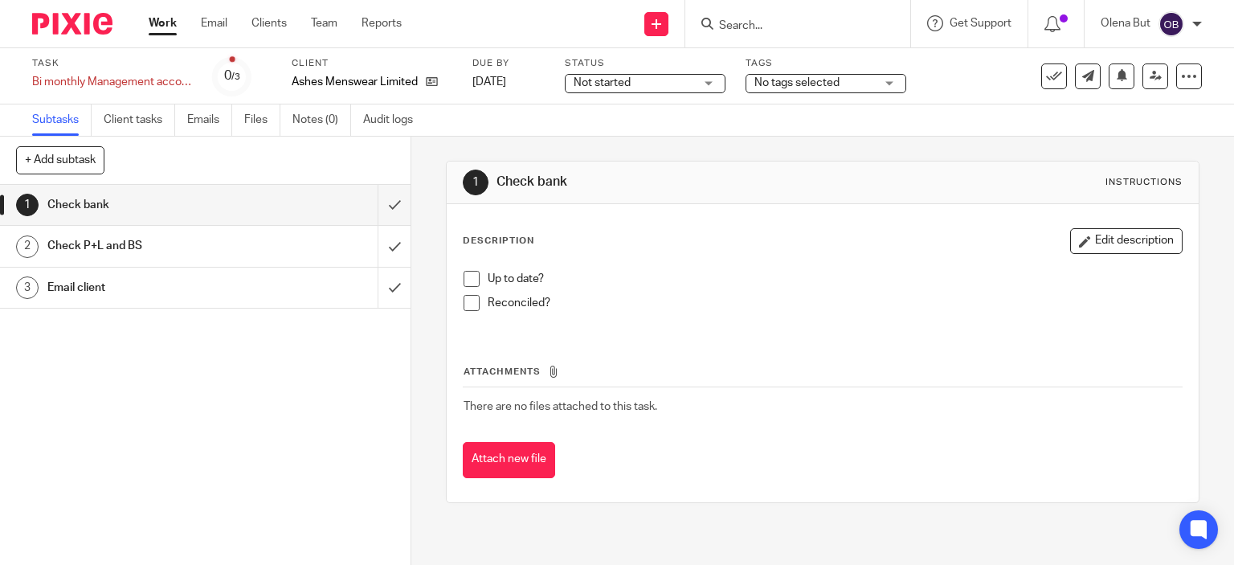
click at [160, 28] on link "Work" at bounding box center [163, 23] width 28 height 16
